Goal: Task Accomplishment & Management: Complete application form

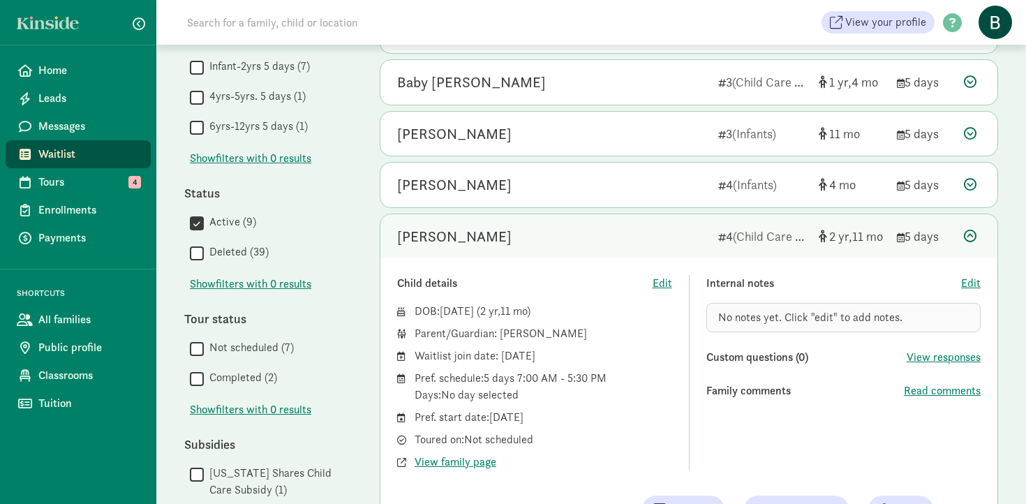
scroll to position [374, 0]
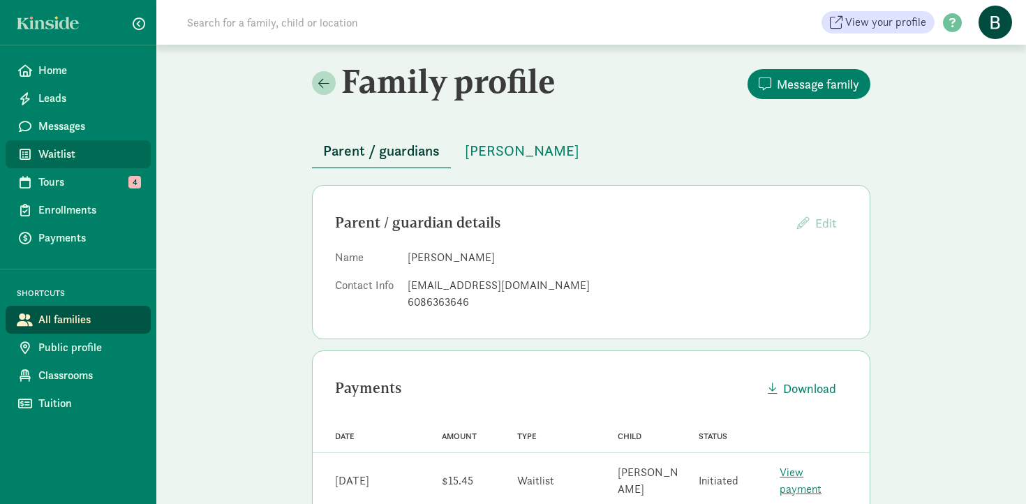
click at [52, 158] on span "Waitlist" at bounding box center [88, 154] width 101 height 17
